Goal: Task Accomplishment & Management: Manage account settings

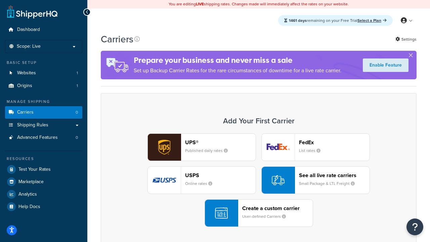
click at [258, 180] on div "UPS® Published daily rates FedEx List rates USPS Online rates See all live rate…" at bounding box center [258, 179] width 301 height 93
click at [334, 142] on header "FedEx" at bounding box center [334, 142] width 70 height 6
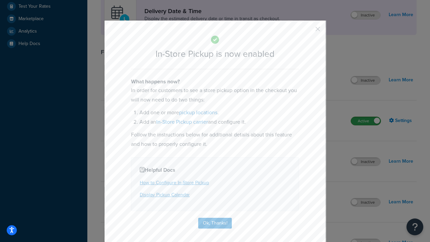
scroll to position [188, 0]
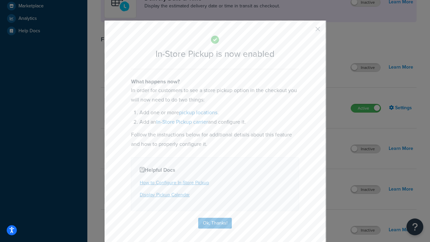
click at [307, 31] on button "button" at bounding box center [308, 32] width 2 height 2
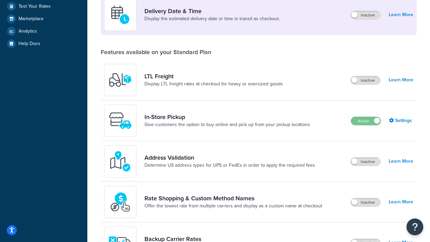
scroll to position [163, 0]
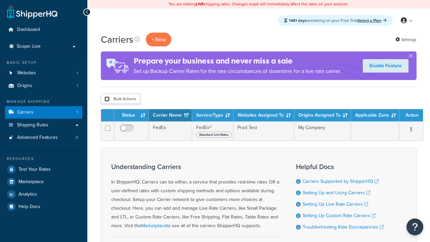
click at [107, 99] on input "checkbox" at bounding box center [106, 98] width 5 height 5
checkbox input "true"
click at [0, 0] on button "Delete" at bounding box center [0, 0] width 0 height 0
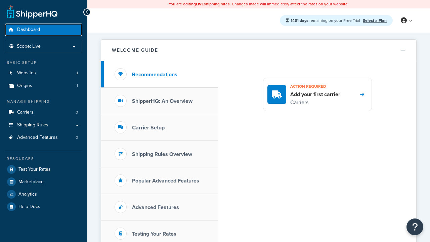
click at [29, 30] on span "Dashboard" at bounding box center [28, 30] width 23 height 6
click at [406, 20] on icon at bounding box center [403, 20] width 6 height 6
click at [0, 0] on span "Billing" at bounding box center [0, 0] width 0 height 0
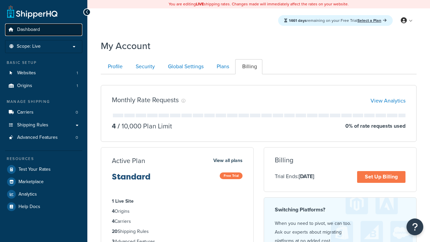
click at [29, 30] on span "Dashboard" at bounding box center [28, 30] width 23 height 6
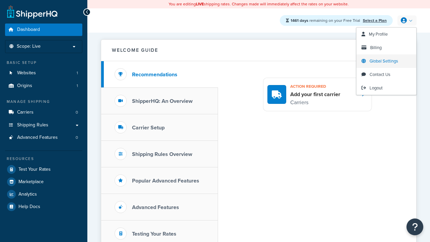
click at [383, 61] on span "Global Settings" at bounding box center [383, 61] width 29 height 6
